Goal: Communication & Community: Answer question/provide support

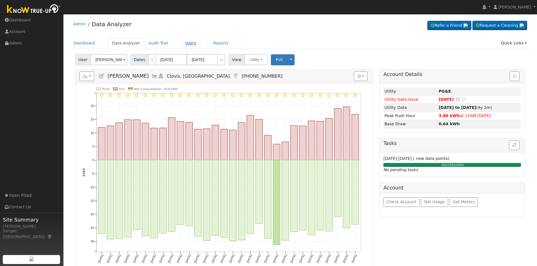
click at [181, 43] on link "Users" at bounding box center [191, 43] width 20 height 10
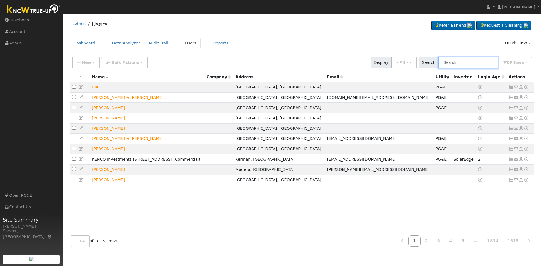
click at [457, 63] on input "text" at bounding box center [469, 63] width 60 height 12
paste input "Pa foua Moua"
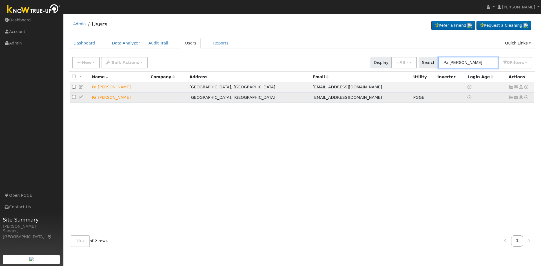
type input "Pa foua Moua"
click at [80, 98] on icon at bounding box center [81, 98] width 5 height 4
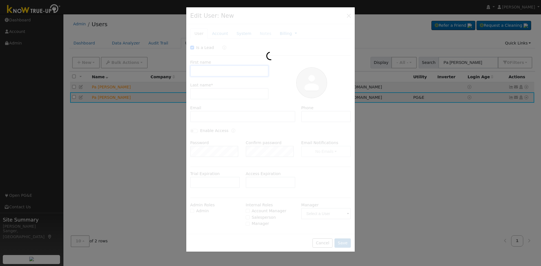
checkbox input "true"
type input "Pa Foua"
type input "Moua"
type input "pfm@gmail.com"
type input "5599401988"
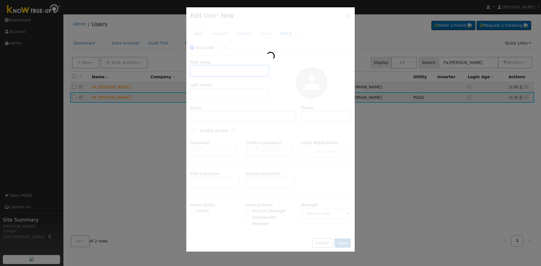
type input "Default Account"
type input "5515 East Holland Avenue"
type input "Fresno"
type input "CA"
type input "93727"
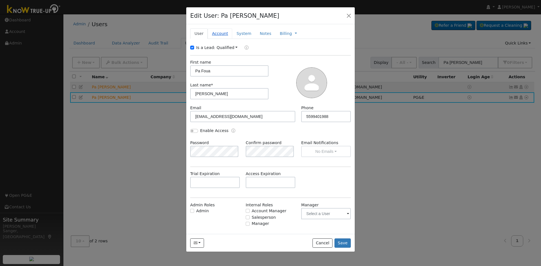
click at [219, 32] on link "Account" at bounding box center [220, 33] width 25 height 10
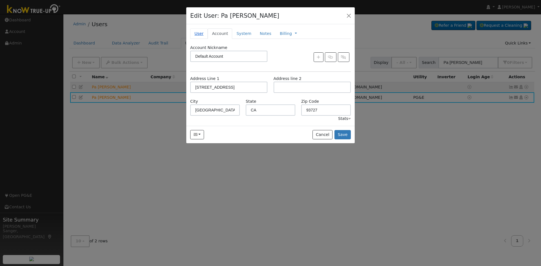
click at [200, 32] on link "User" at bounding box center [198, 33] width 17 height 10
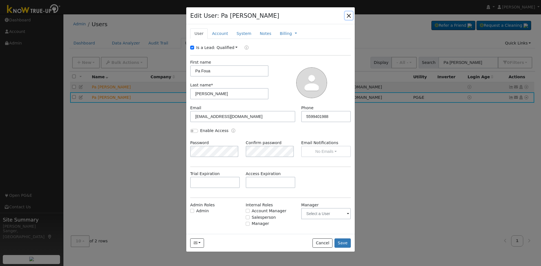
click at [349, 15] on button "button" at bounding box center [349, 16] width 8 height 8
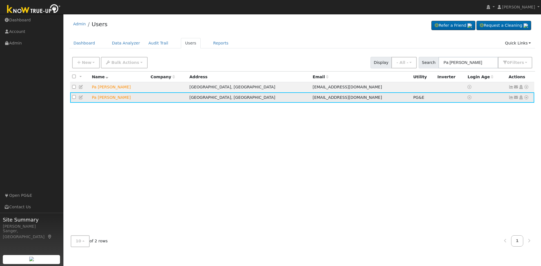
click at [512, 98] on icon at bounding box center [511, 98] width 5 height 4
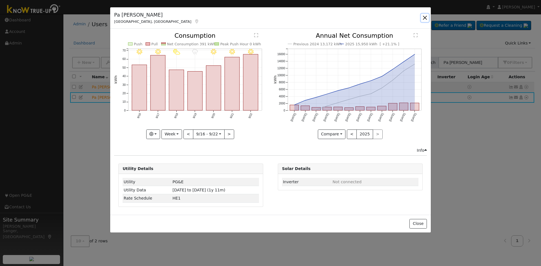
drag, startPoint x: 426, startPoint y: 16, endPoint x: 442, endPoint y: 36, distance: 25.1
click at [426, 17] on button "button" at bounding box center [425, 18] width 8 height 8
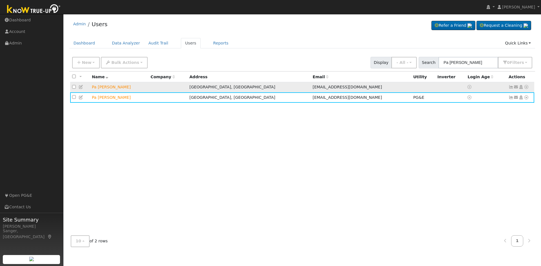
click at [516, 87] on icon at bounding box center [516, 87] width 5 height 4
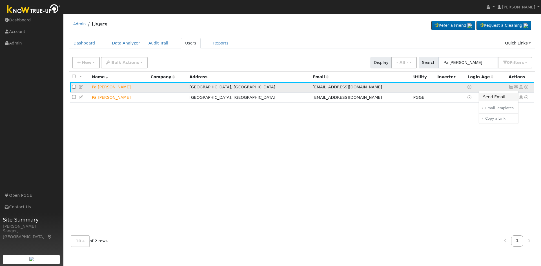
click at [500, 100] on link "Send Email..." at bounding box center [498, 97] width 39 height 8
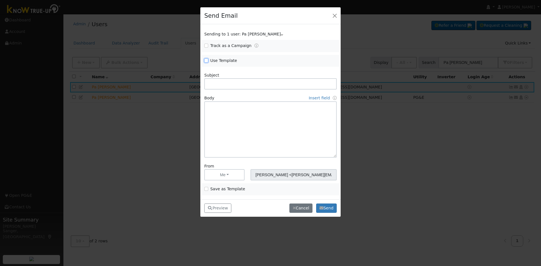
click at [206, 61] on input "Use Template" at bounding box center [206, 61] width 4 height 4
checkbox input "true"
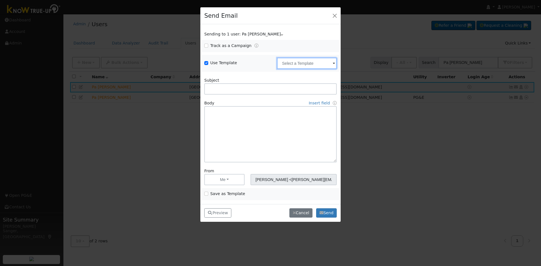
click at [298, 65] on input "text" at bounding box center [307, 63] width 60 height 11
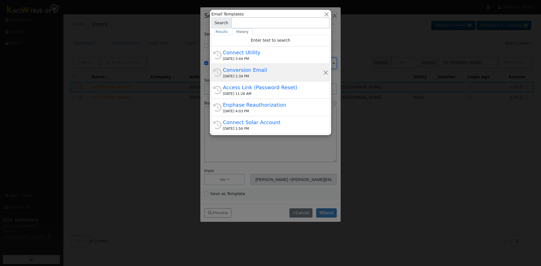
click at [267, 71] on div "Conversion Email" at bounding box center [273, 70] width 100 height 8
type input "Conversion Email"
type input "Connect Your Utility Account"
type textarea "Dear {user_fname}, The first step is to connect your electric utility account. …"
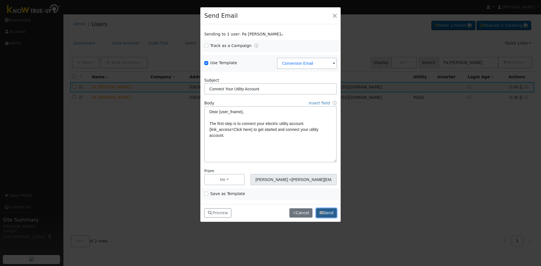
click at [329, 212] on button "Send" at bounding box center [326, 214] width 21 height 10
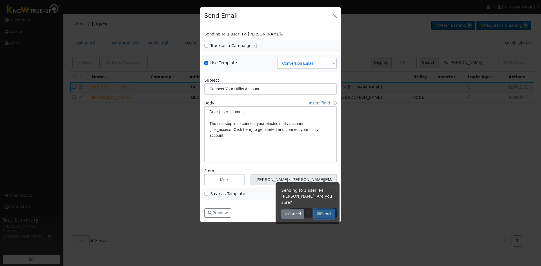
click at [328, 211] on button "Send" at bounding box center [324, 215] width 21 height 10
